Goal: Transaction & Acquisition: Purchase product/service

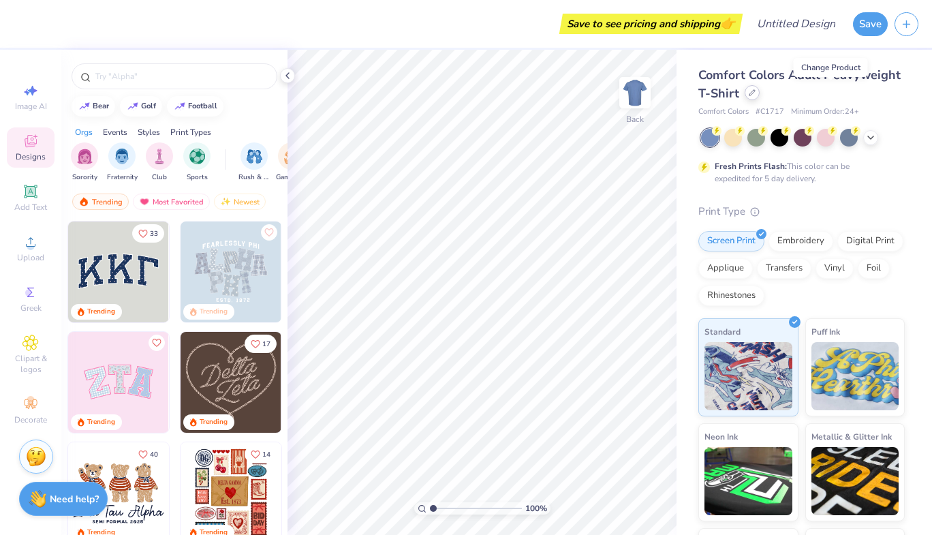
click at [756, 92] on icon at bounding box center [752, 92] width 7 height 7
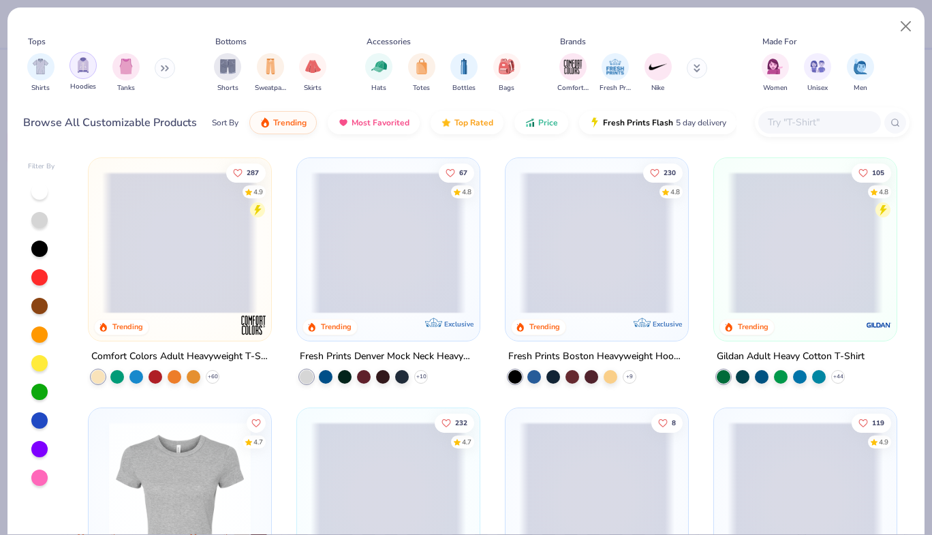
click at [80, 61] on img "filter for Hoodies" at bounding box center [83, 65] width 15 height 16
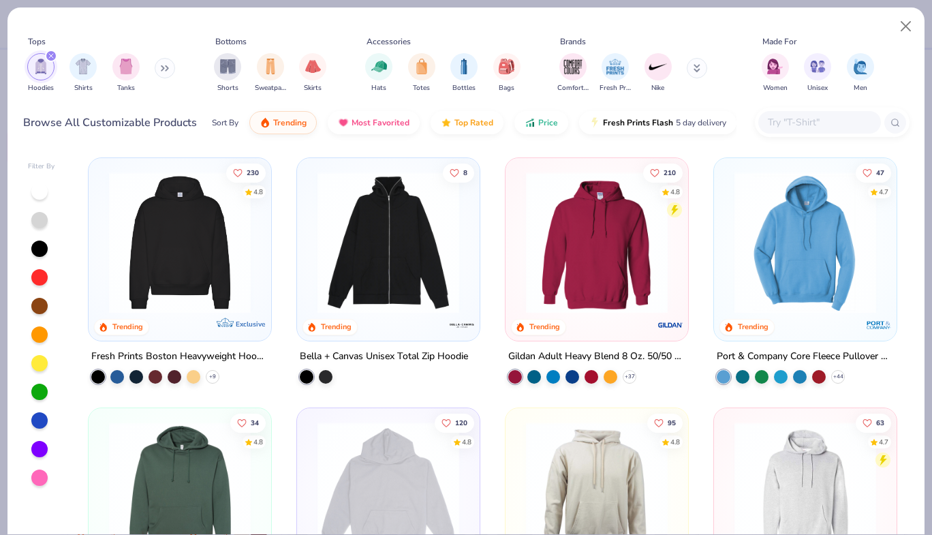
click at [790, 255] on img at bounding box center [805, 243] width 155 height 142
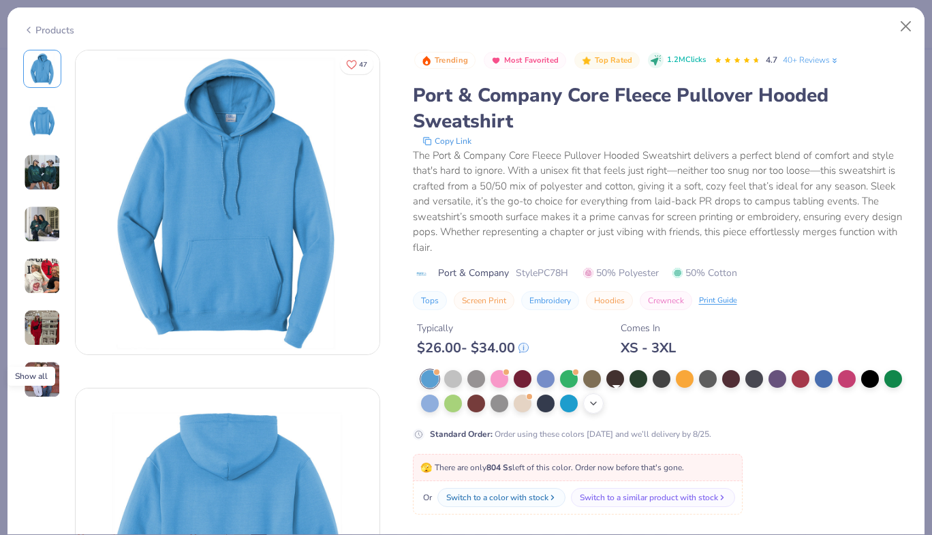
click at [599, 402] on icon at bounding box center [593, 403] width 11 height 11
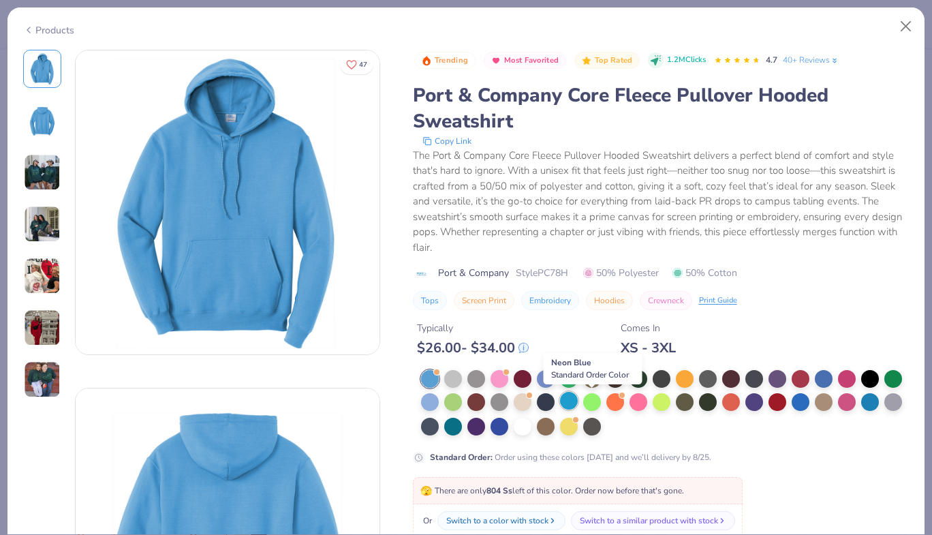
click at [578, 407] on div at bounding box center [569, 401] width 18 height 18
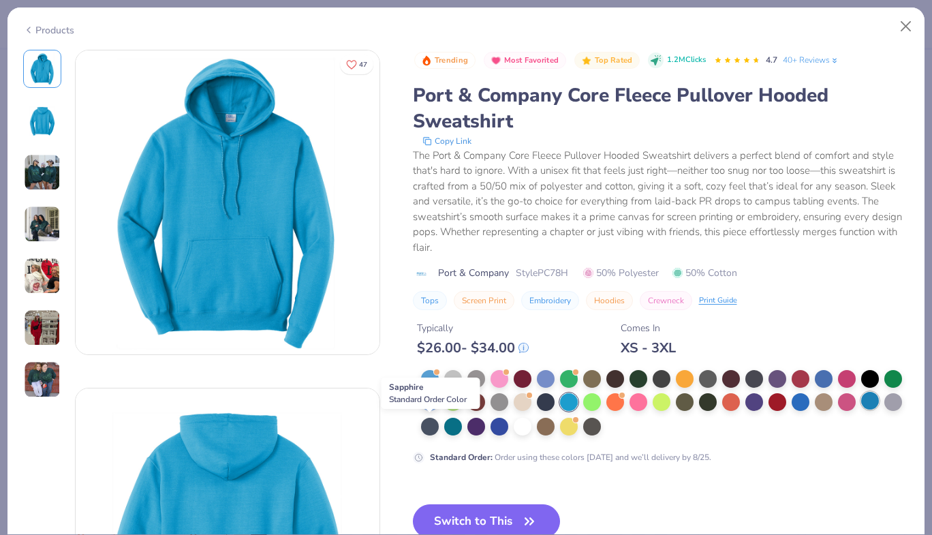
click at [861, 409] on div at bounding box center [870, 401] width 18 height 18
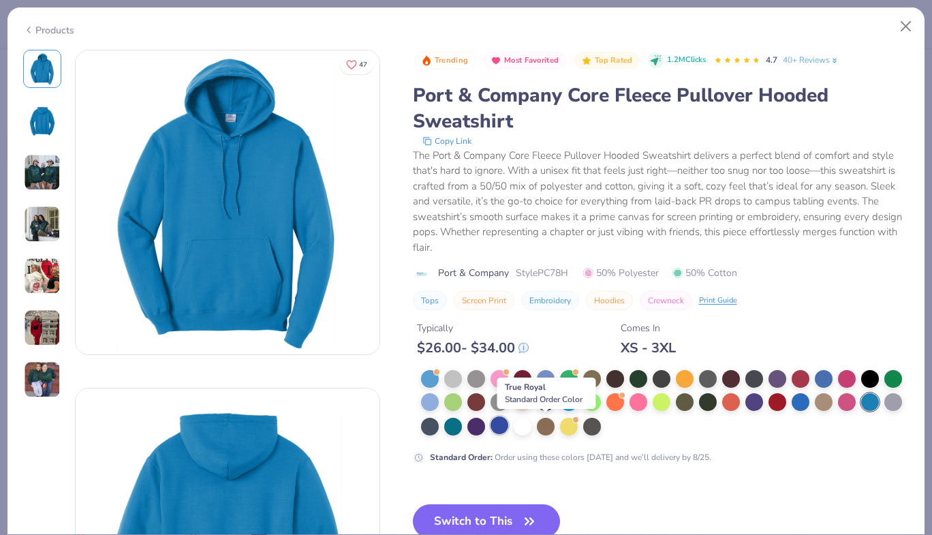
click at [508, 426] on div at bounding box center [500, 425] width 18 height 18
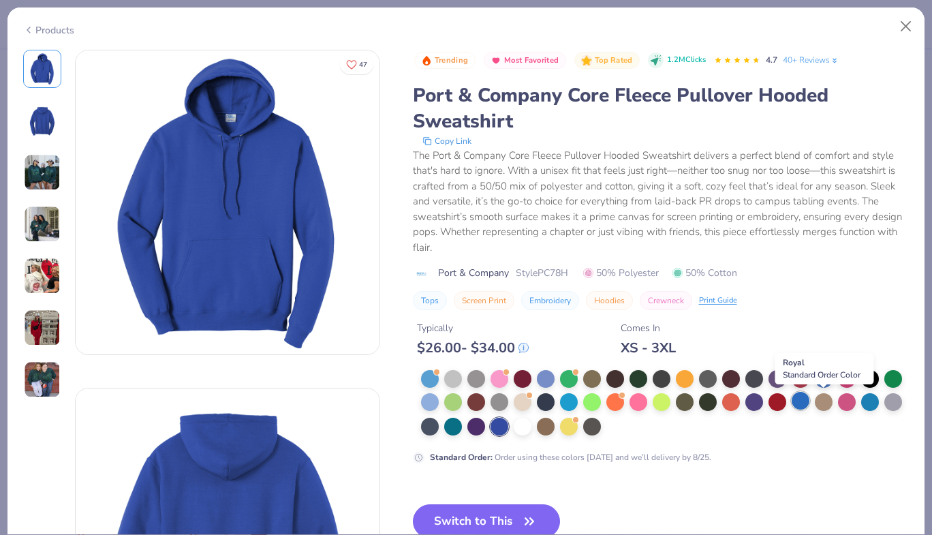
click at [809, 397] on div at bounding box center [801, 401] width 18 height 18
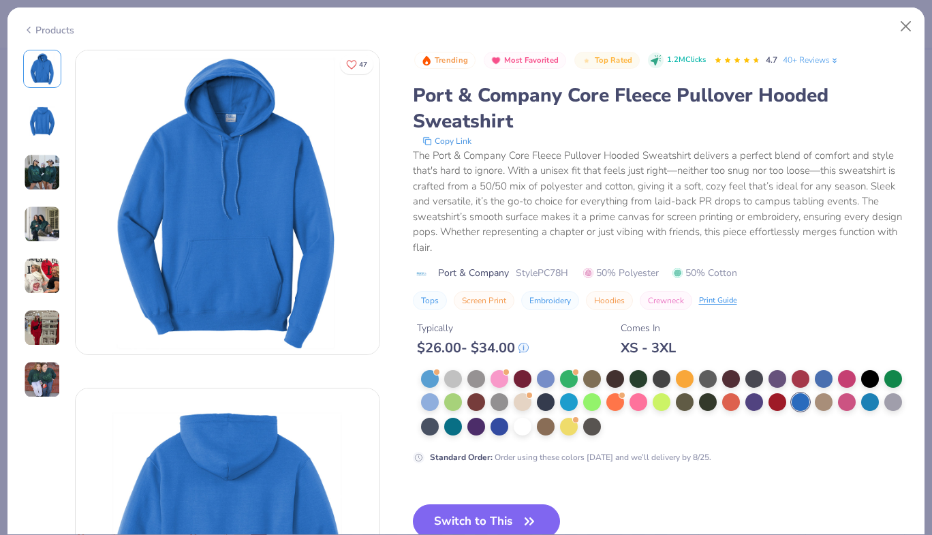
scroll to position [81, 0]
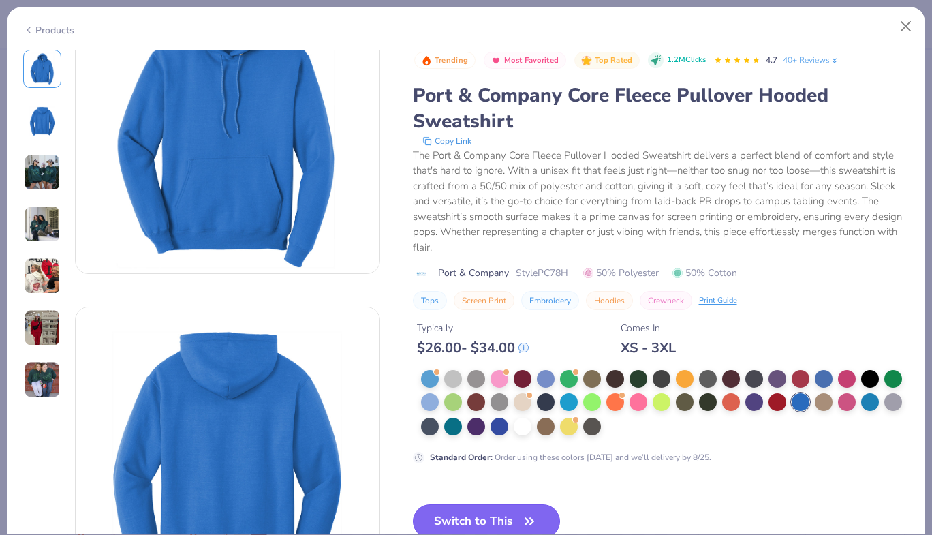
click at [514, 514] on button "Switch to This" at bounding box center [487, 521] width 148 height 34
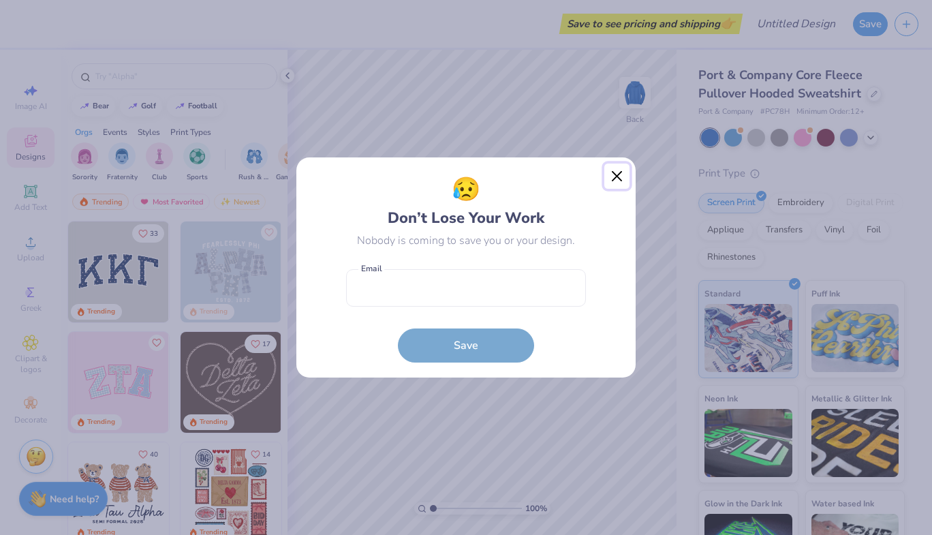
click at [618, 177] on button "Close" at bounding box center [617, 177] width 26 height 26
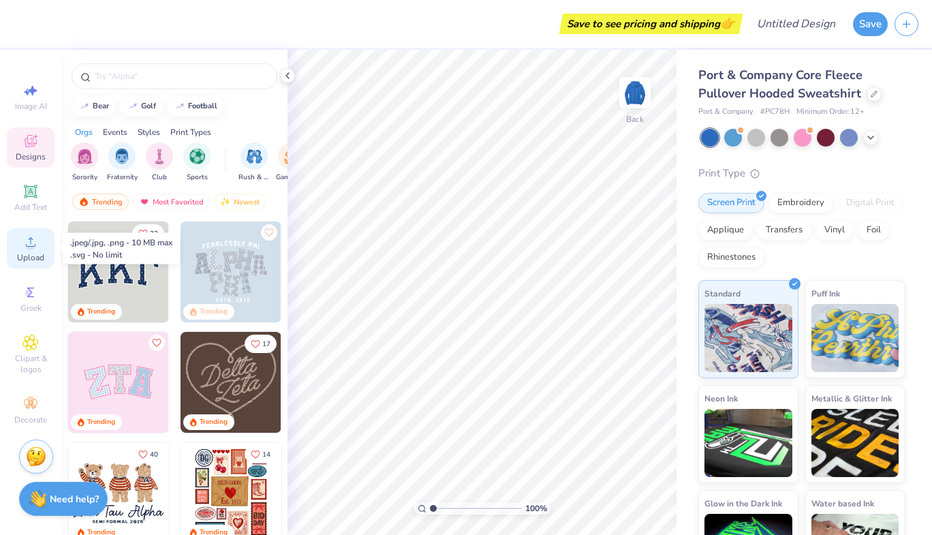
click at [21, 246] on div "Upload" at bounding box center [31, 248] width 48 height 40
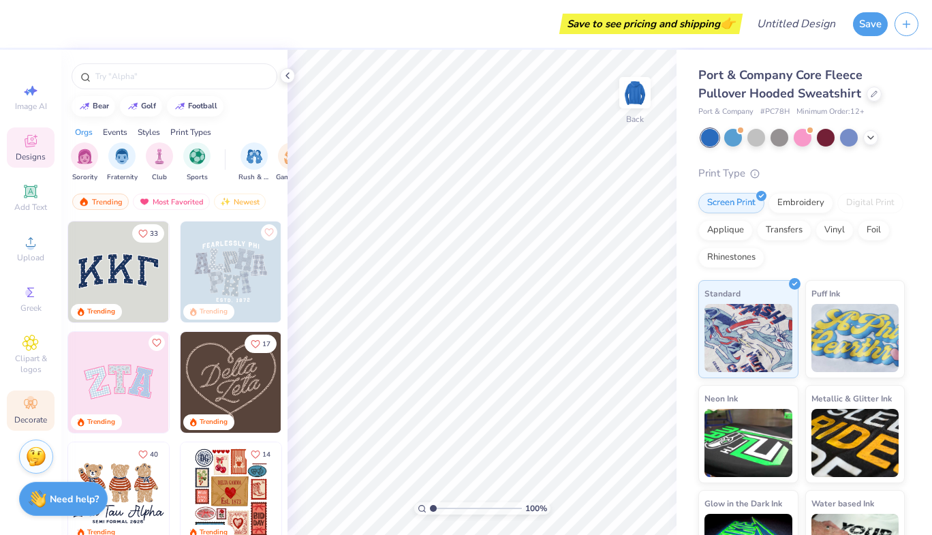
click at [34, 401] on icon at bounding box center [30, 404] width 16 height 16
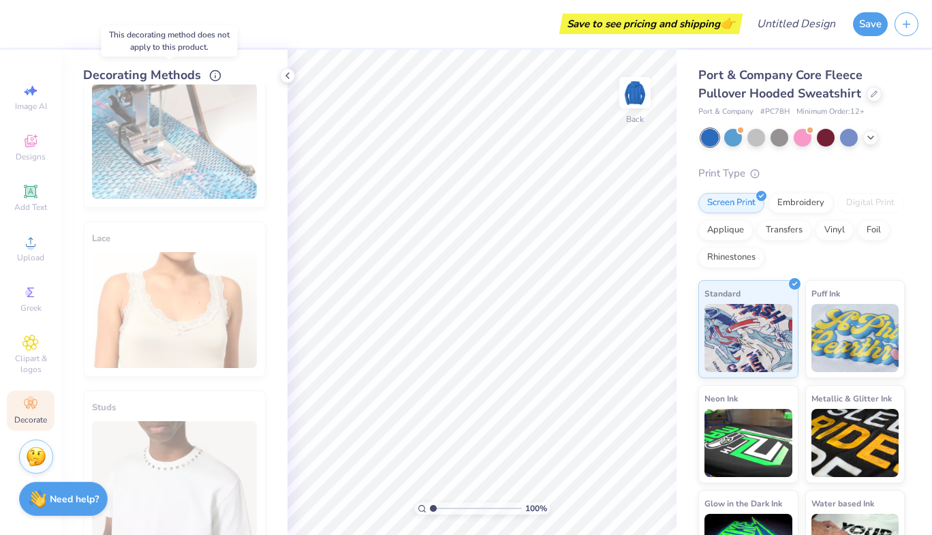
scroll to position [743, 0]
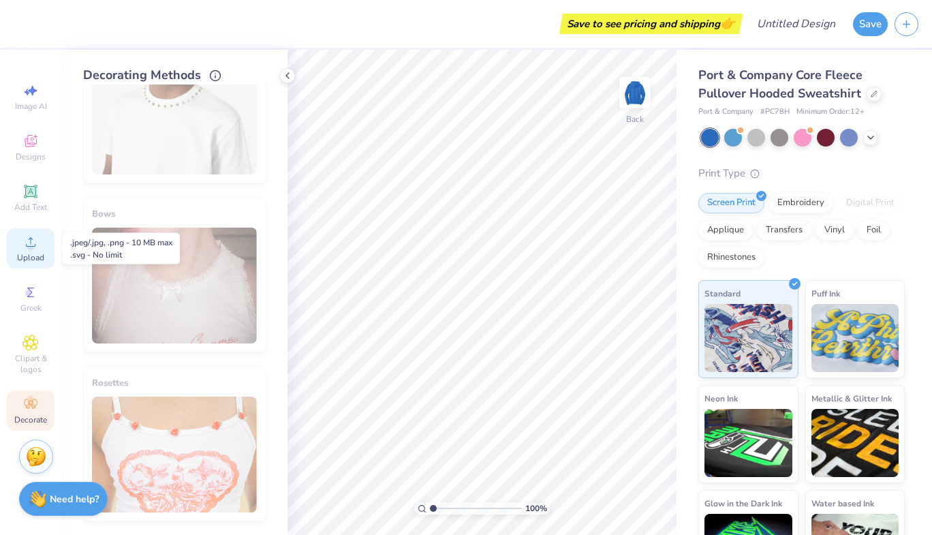
click at [31, 251] on div "Upload" at bounding box center [31, 248] width 48 height 40
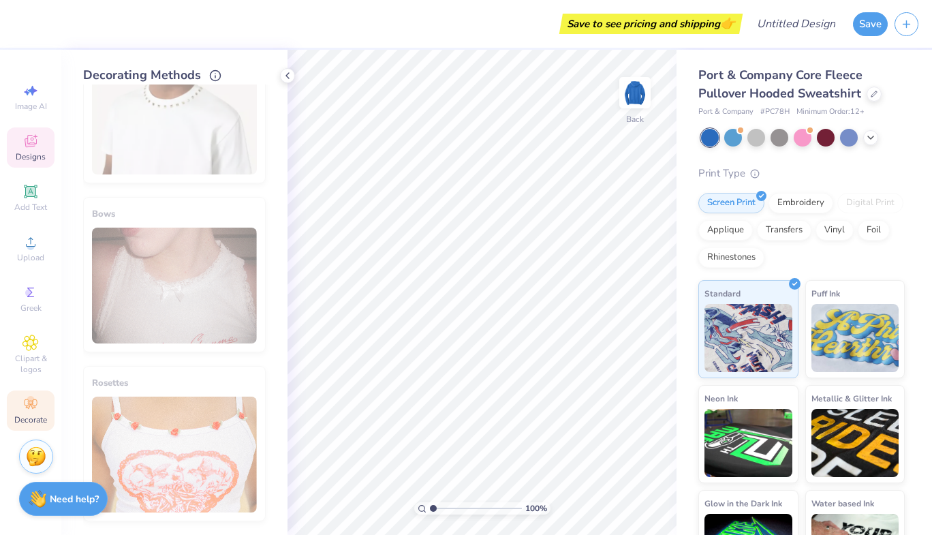
click at [37, 144] on icon at bounding box center [30, 141] width 16 height 16
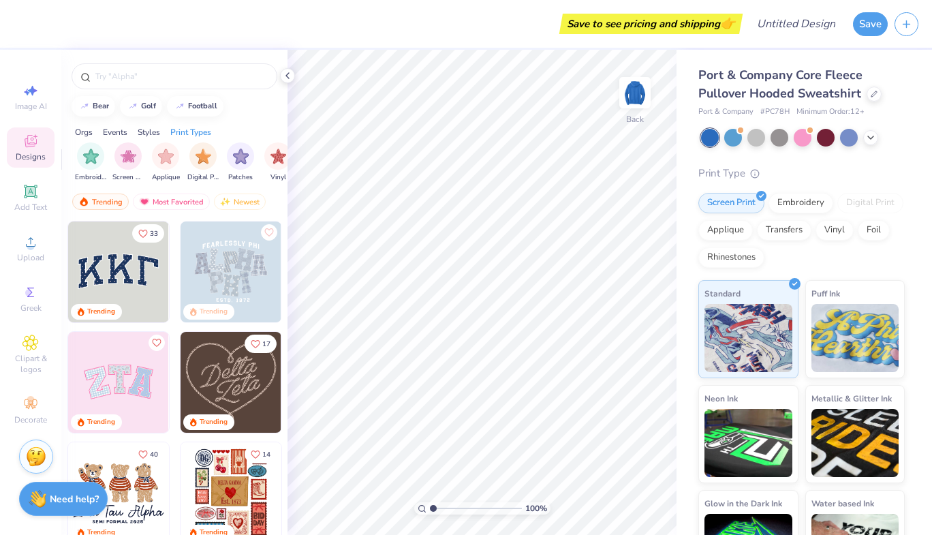
scroll to position [0, 1153]
click at [272, 156] on img "filter for Transfers" at bounding box center [265, 155] width 16 height 16
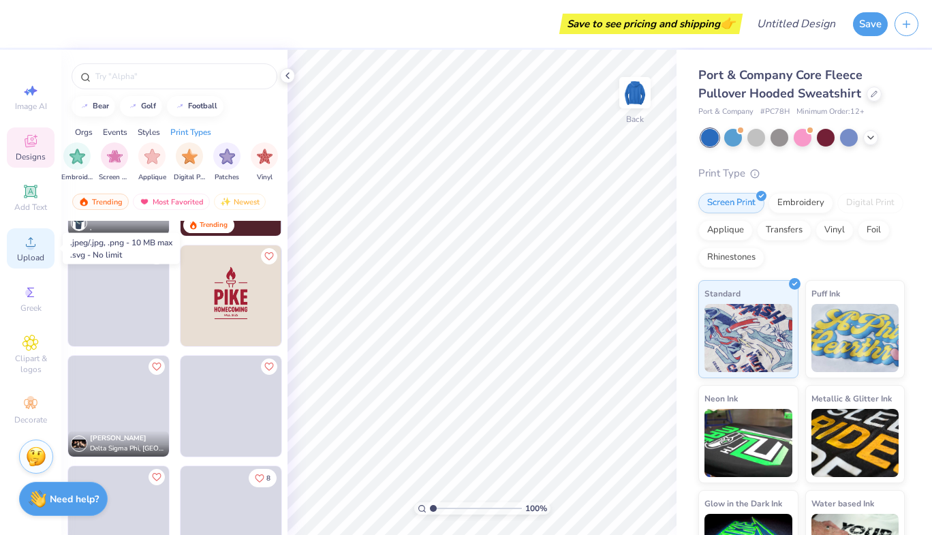
scroll to position [2745, 0]
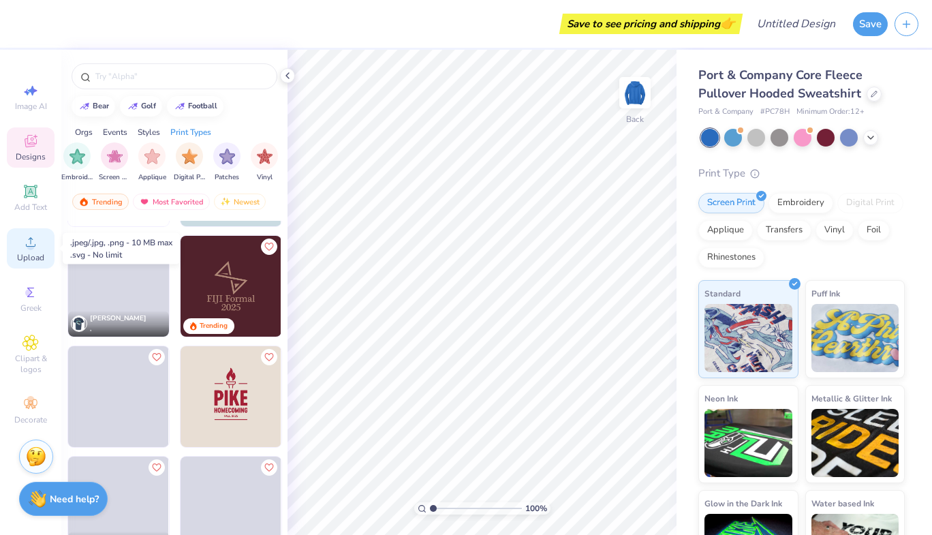
click at [30, 242] on icon at bounding box center [31, 242] width 10 height 10
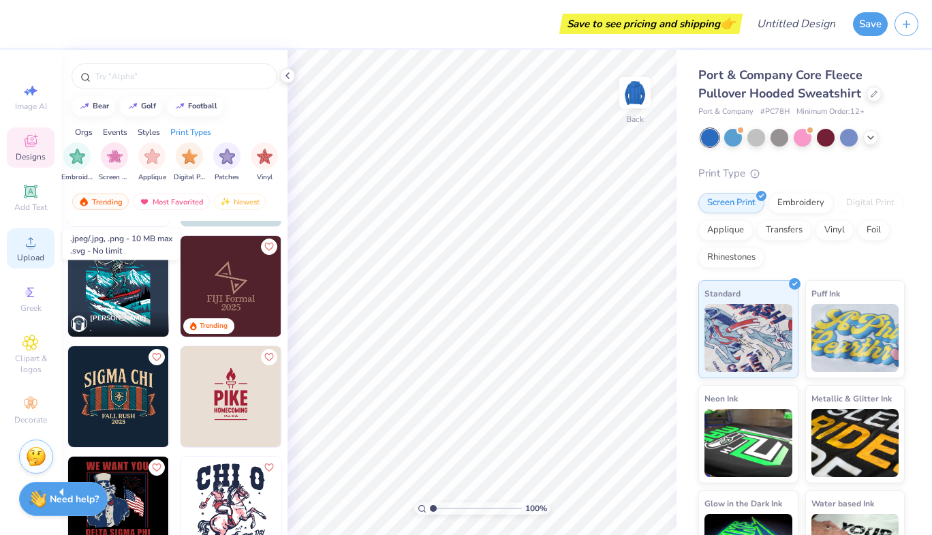
click at [32, 246] on icon at bounding box center [31, 242] width 10 height 10
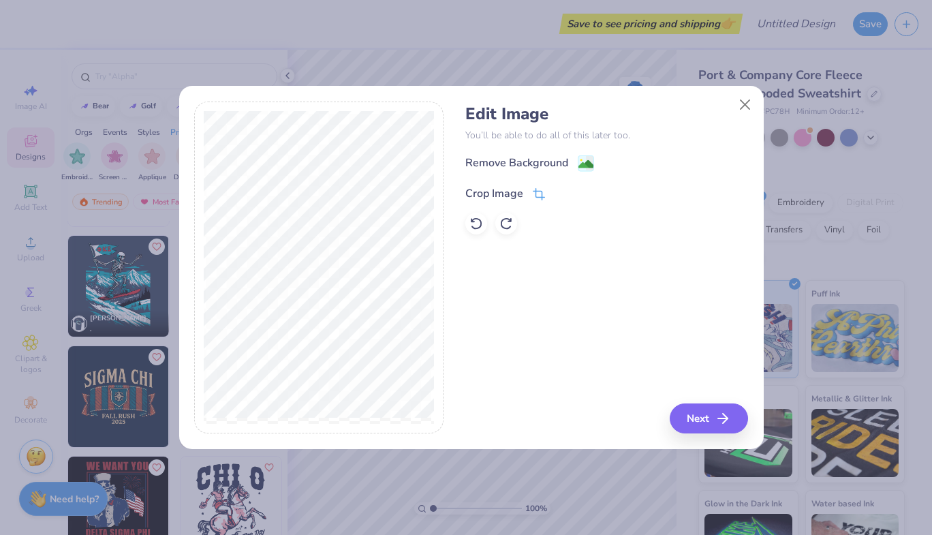
click at [510, 185] on div "Crop Image" at bounding box center [494, 193] width 58 height 16
click at [714, 417] on div "Edit Image You’ll be able to do all of this later too. Remove Background Crop I…" at bounding box center [606, 268] width 283 height 332
click at [538, 270] on div "Edit Image You’ll be able to do all of this later too. Remove Background Crop I…" at bounding box center [606, 268] width 283 height 332
click at [563, 193] on icon at bounding box center [561, 192] width 8 height 8
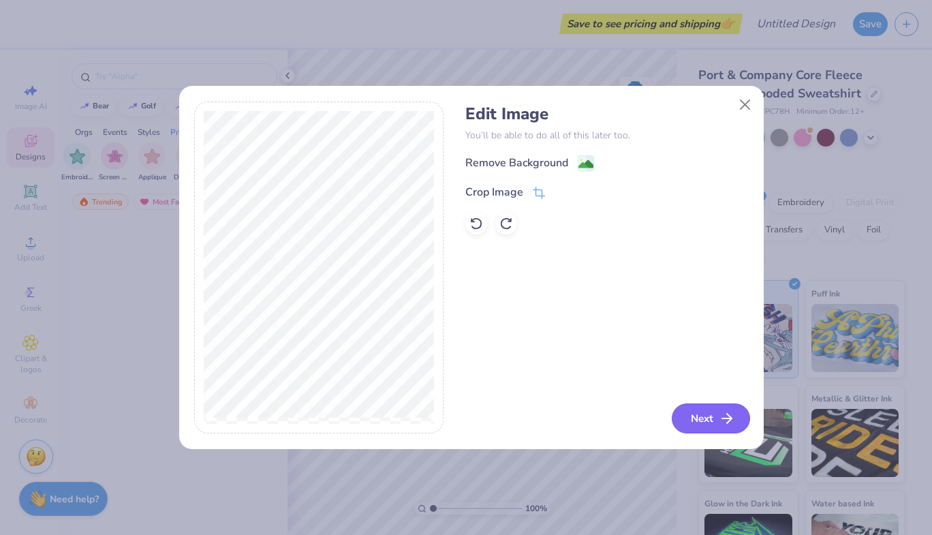
scroll to position [2745, 0]
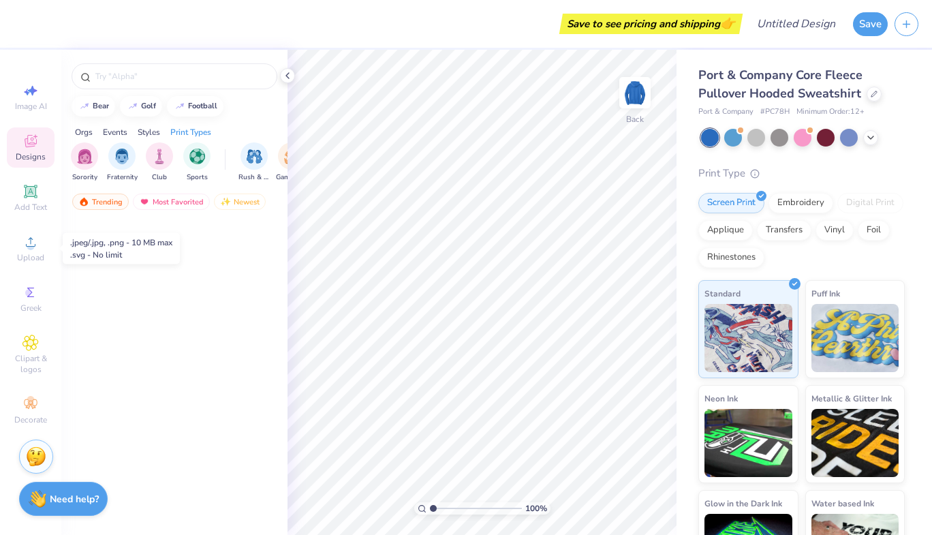
scroll to position [2745, 0]
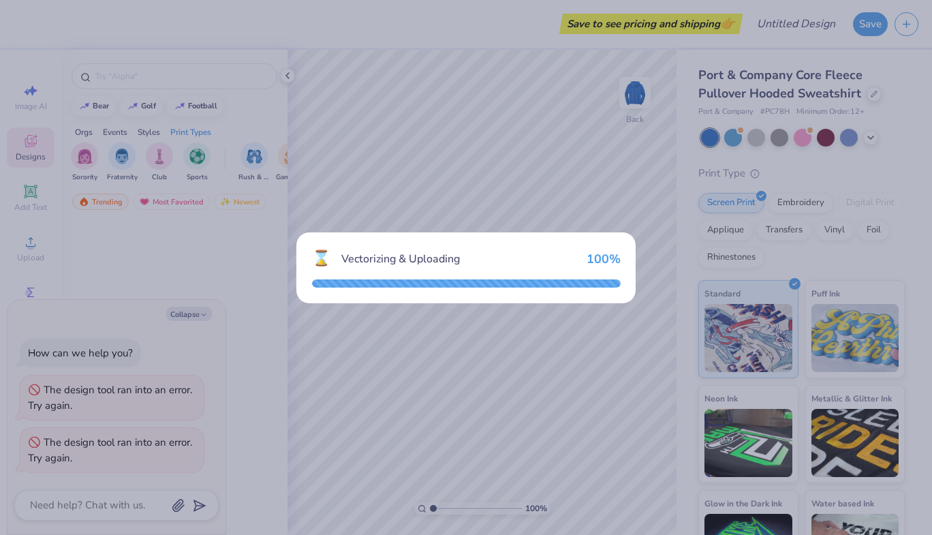
scroll to position [2745, 0]
